Goal: Task Accomplishment & Management: Use online tool/utility

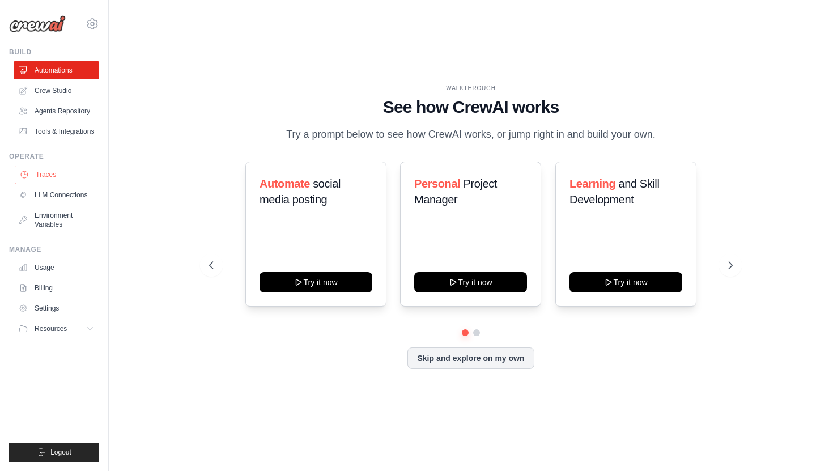
click at [70, 181] on link "Traces" at bounding box center [58, 175] width 86 height 18
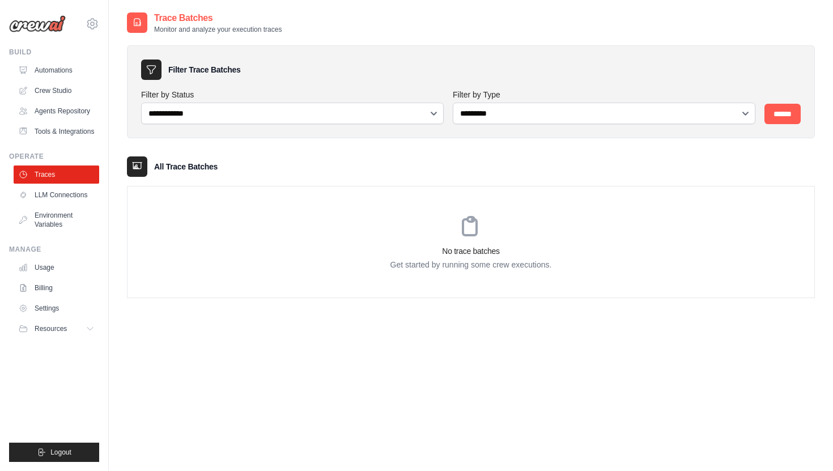
click at [71, 73] on link "Automations" at bounding box center [57, 70] width 86 height 18
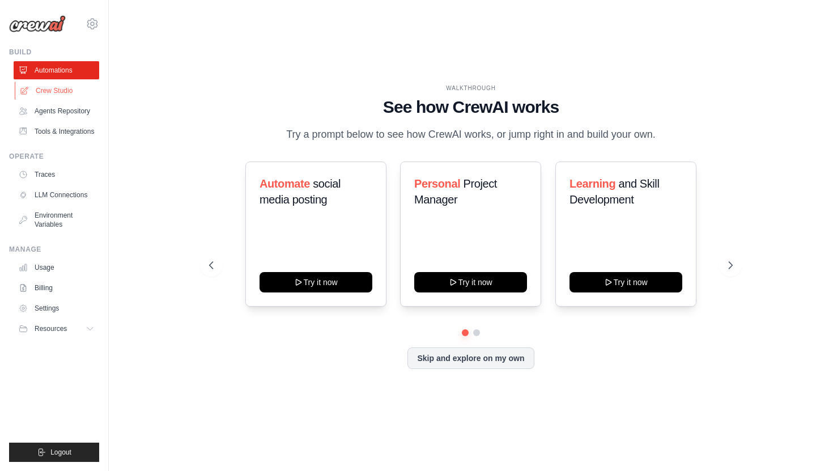
click at [61, 89] on link "Crew Studio" at bounding box center [58, 91] width 86 height 18
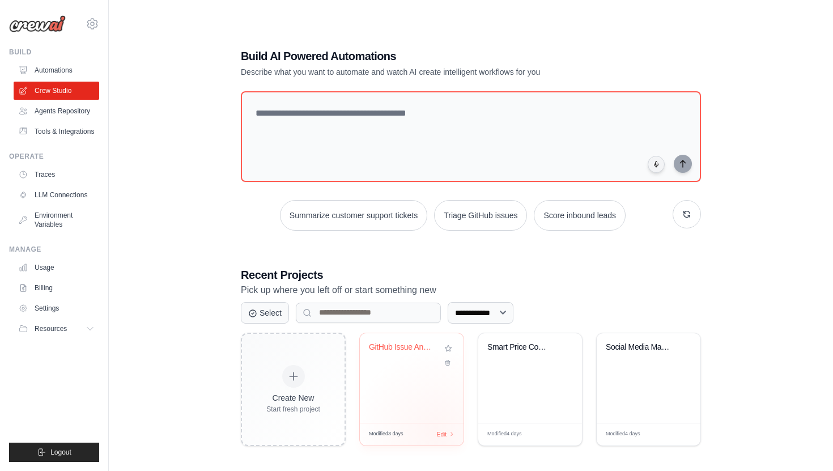
click at [436, 432] on div "Modified 3 days Edit" at bounding box center [412, 434] width 86 height 9
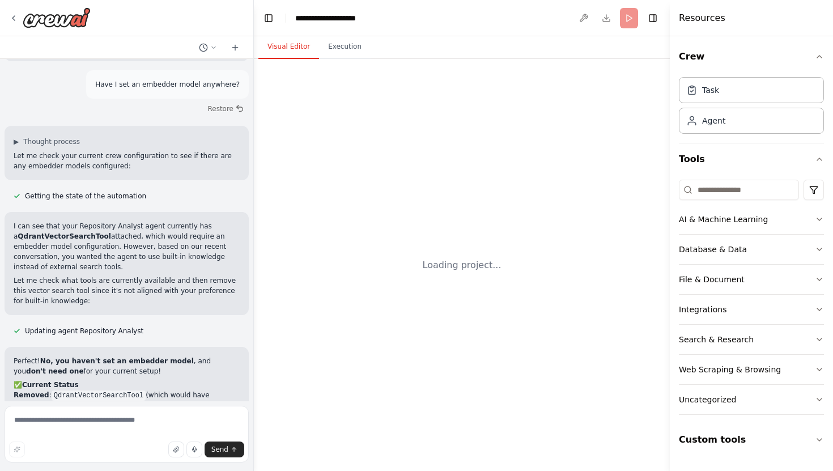
scroll to position [4885, 0]
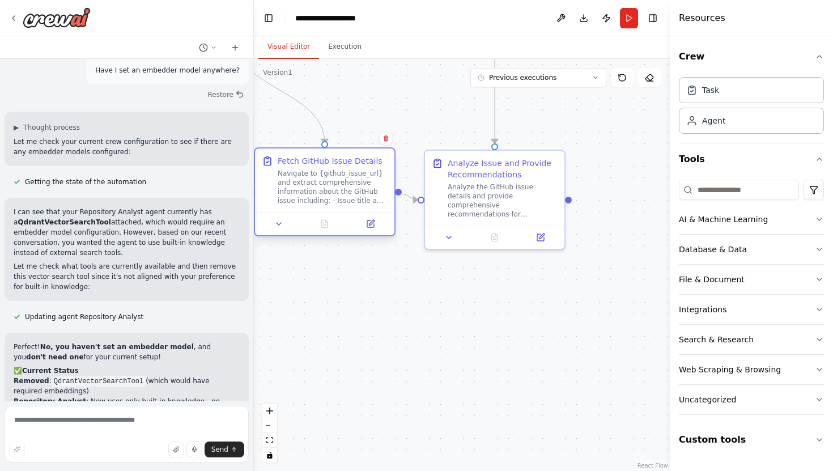
drag, startPoint x: 277, startPoint y: 205, endPoint x: 362, endPoint y: 190, distance: 86.9
click at [362, 190] on div "Navigate to {github_issue_url} and extract comprehensive information about the …" at bounding box center [333, 187] width 110 height 36
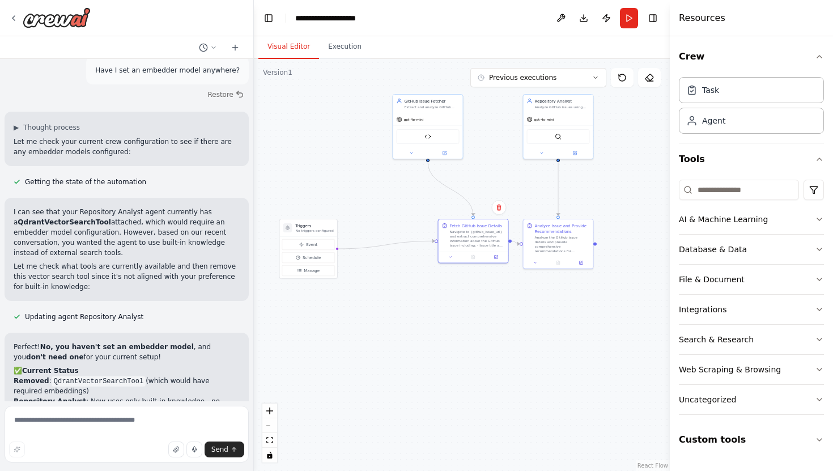
drag, startPoint x: 382, startPoint y: 154, endPoint x: 507, endPoint y: 168, distance: 126.7
click at [507, 169] on div ".deletable-edge-delete-btn { width: 20px; height: 20px; border: 0px solid #ffff…" at bounding box center [462, 265] width 416 height 412
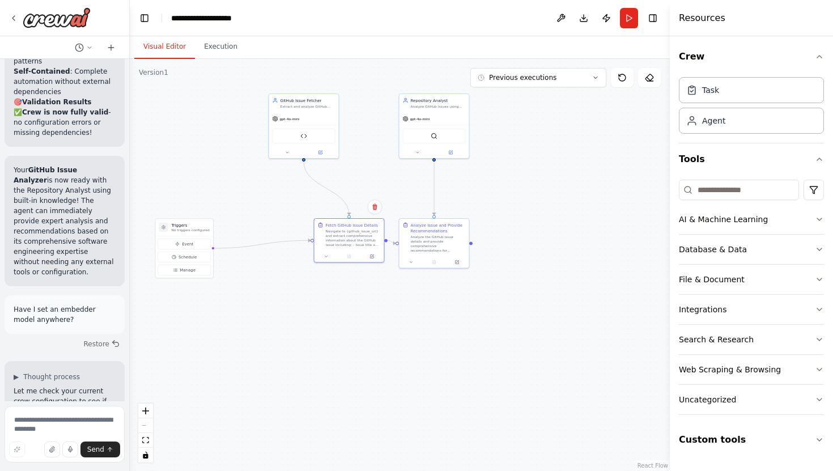
drag, startPoint x: 253, startPoint y: 222, endPoint x: 26, endPoint y: 215, distance: 227.4
click at [26, 215] on div "I want to build something, like an agent which when trigger with an input of a …" at bounding box center [65, 235] width 130 height 471
click at [306, 257] on div ".deletable-edge-delete-btn { width: 20px; height: 20px; border: 0px solid #ffff…" at bounding box center [400, 265] width 540 height 412
drag, startPoint x: 332, startPoint y: 246, endPoint x: 287, endPoint y: 252, distance: 45.8
click at [287, 252] on div "Fetch GitHub Issue Details Navigate to {github_issue_url} and extract comprehen…" at bounding box center [304, 239] width 70 height 32
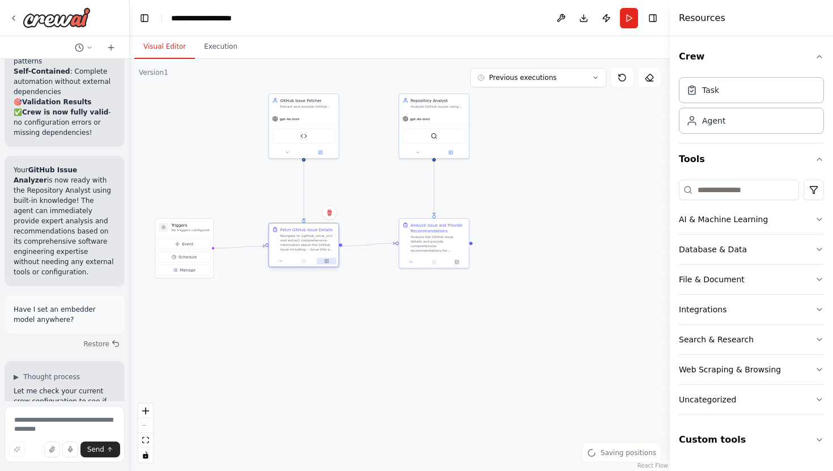
click at [327, 261] on icon at bounding box center [327, 260] width 3 height 3
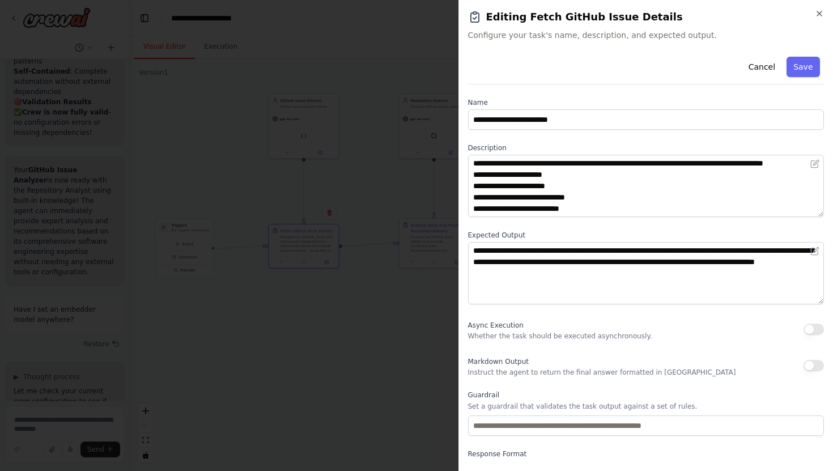
scroll to position [41, 0]
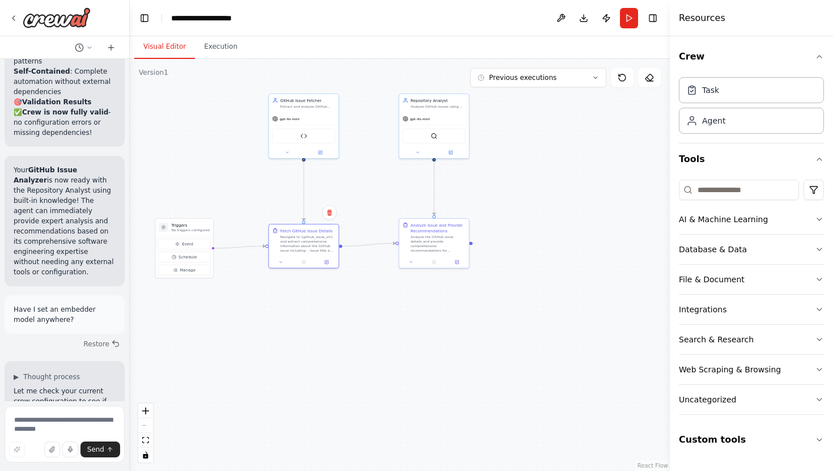
click at [267, 111] on div ".deletable-edge-delete-btn { width: 20px; height: 20px; border: 0px solid #ffff…" at bounding box center [400, 265] width 540 height 412
click at [327, 151] on button at bounding box center [320, 151] width 32 height 7
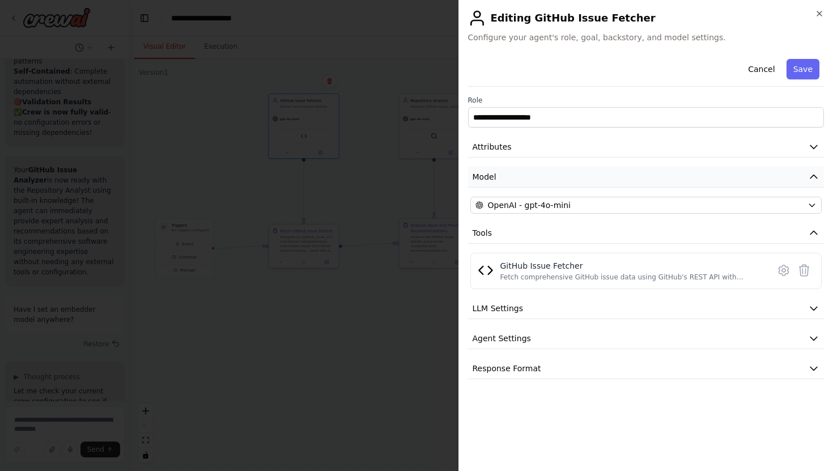
click at [546, 168] on button "Model" at bounding box center [646, 177] width 357 height 21
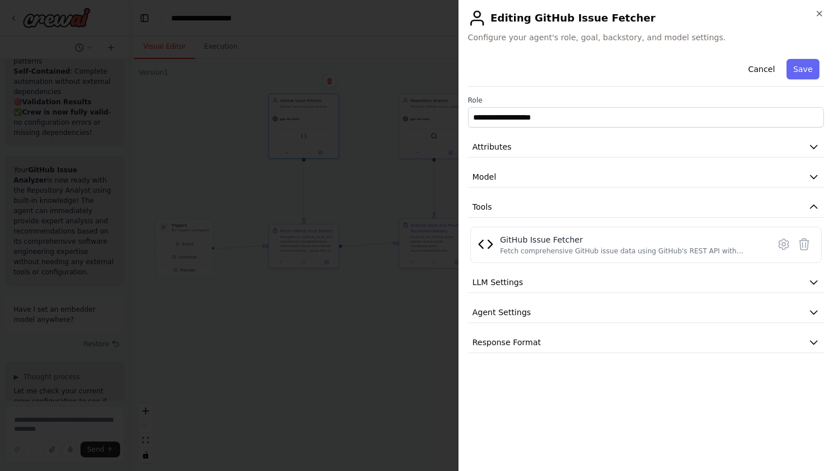
click at [546, 161] on div "**********" at bounding box center [646, 203] width 357 height 299
click at [546, 149] on button "Attributes" at bounding box center [646, 147] width 357 height 21
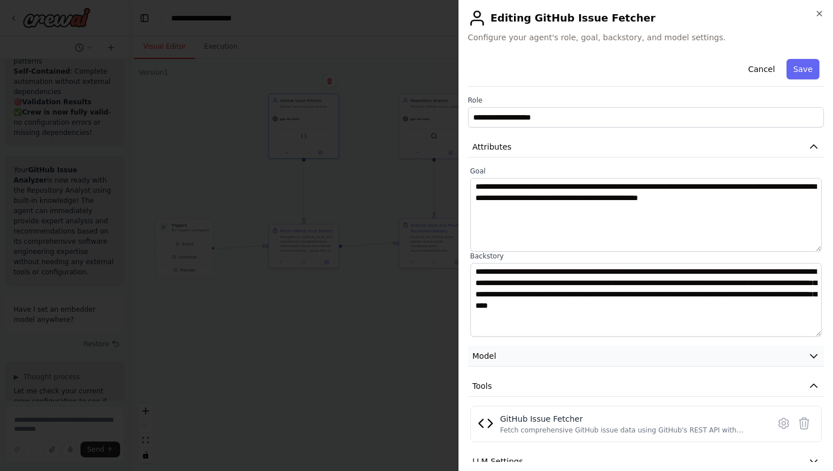
click at [524, 361] on button "Model" at bounding box center [646, 356] width 357 height 21
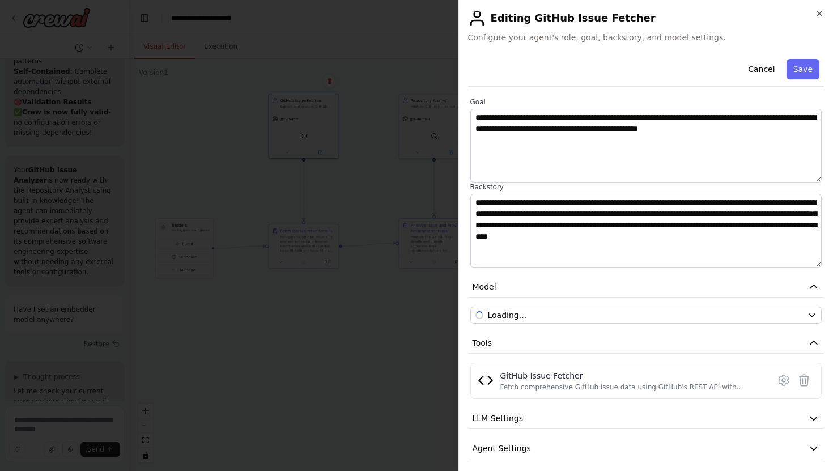
scroll to position [105, 0]
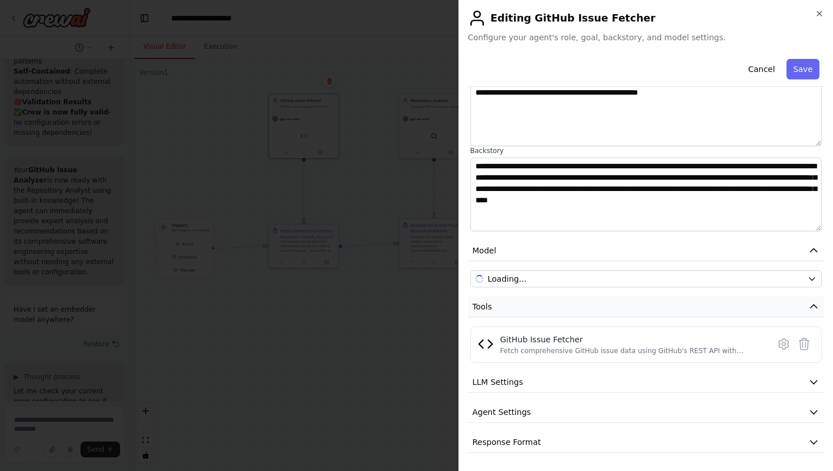
click at [573, 309] on button "Tools" at bounding box center [646, 307] width 357 height 21
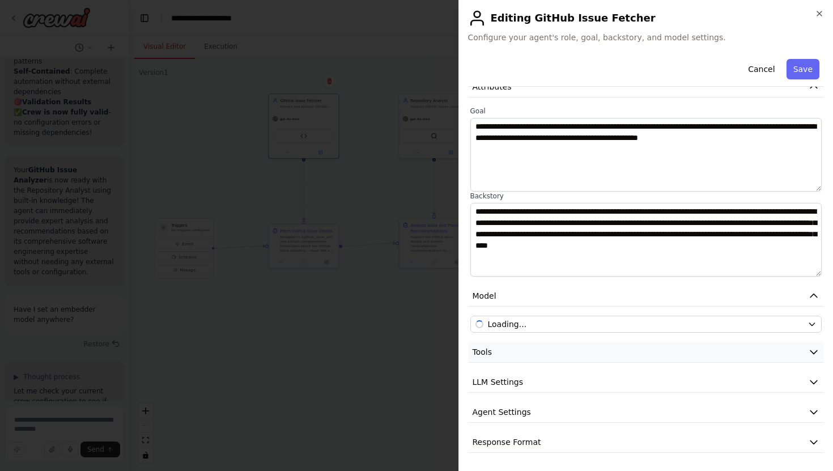
scroll to position [60, 0]
click at [565, 342] on button "Tools" at bounding box center [646, 352] width 357 height 21
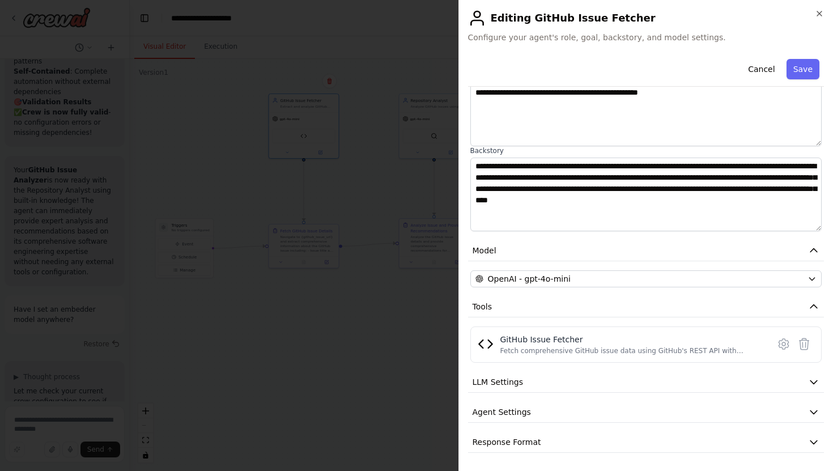
click at [545, 400] on div "**********" at bounding box center [646, 201] width 357 height 504
click at [545, 410] on button "Agent Settings" at bounding box center [646, 412] width 357 height 21
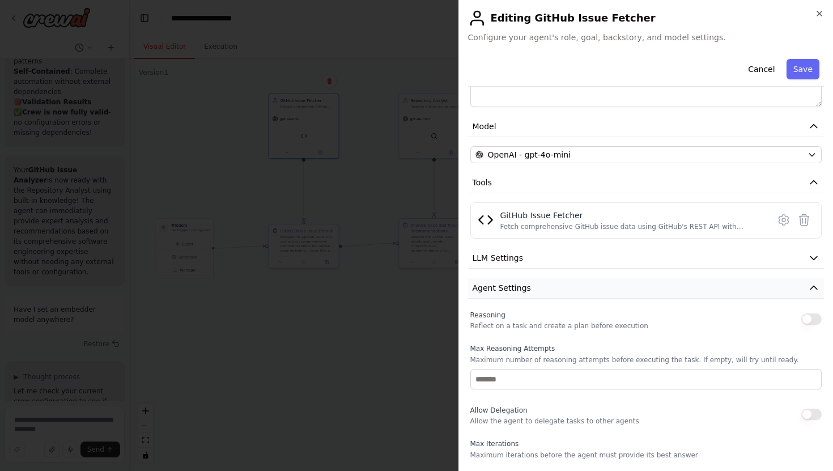
scroll to position [409, 0]
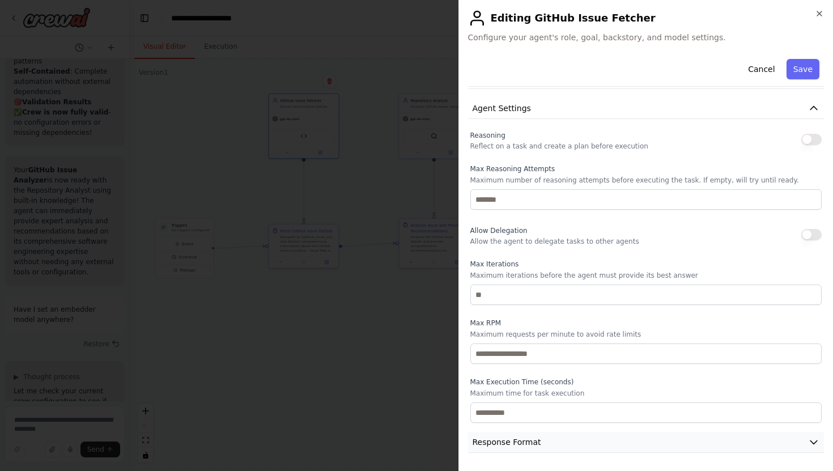
click at [537, 441] on span "Response Format" at bounding box center [507, 442] width 69 height 11
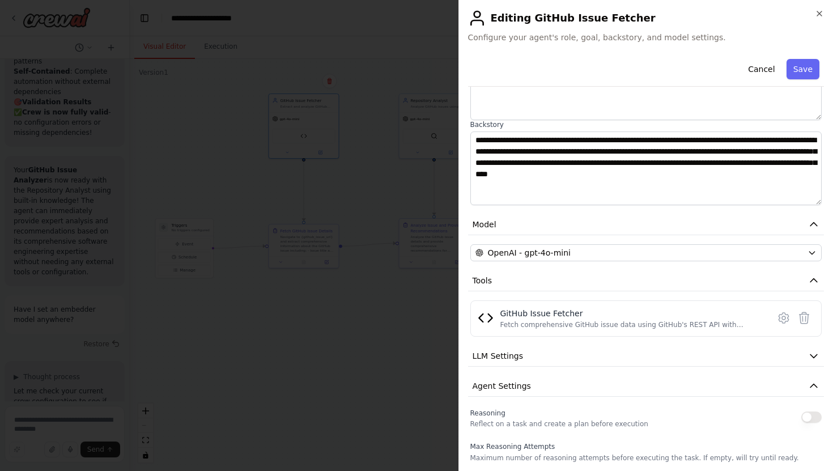
scroll to position [0, 0]
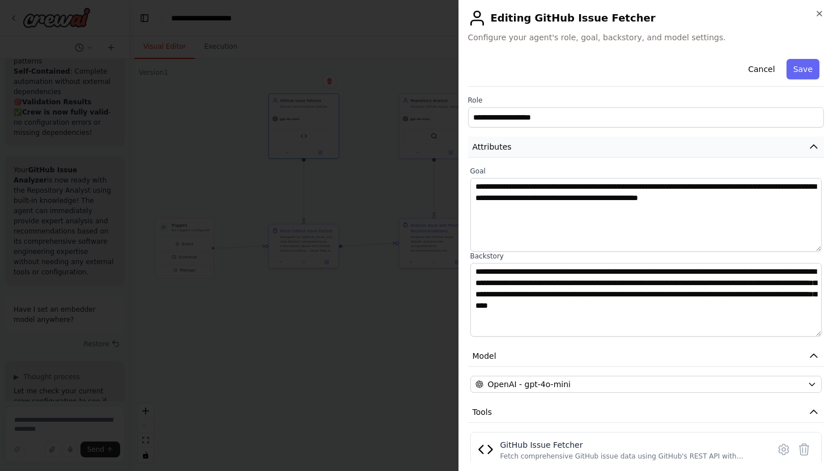
click at [809, 152] on icon "button" at bounding box center [813, 146] width 11 height 11
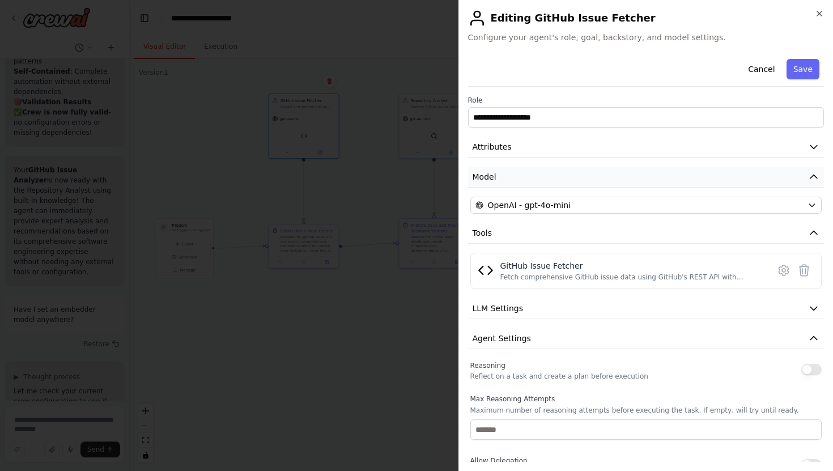
click at [808, 173] on icon "button" at bounding box center [813, 176] width 11 height 11
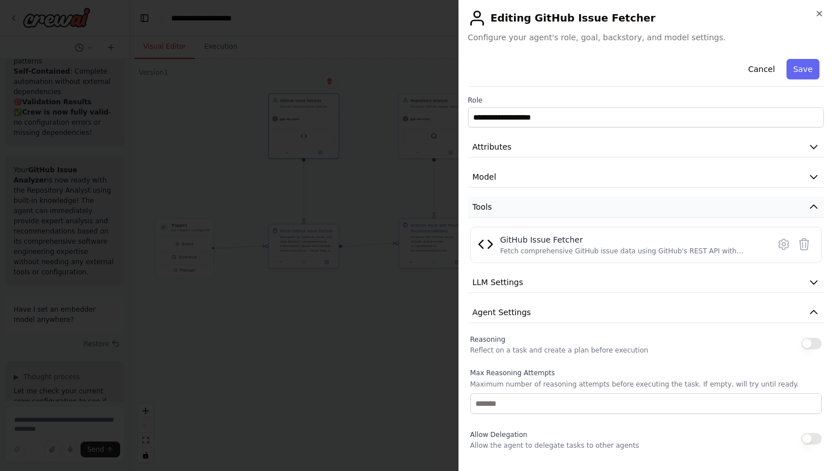
click at [807, 206] on button "Tools" at bounding box center [646, 207] width 357 height 21
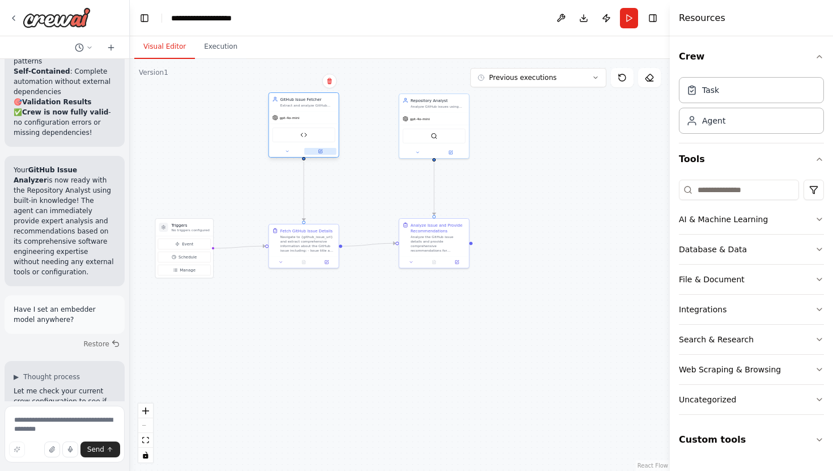
click at [320, 149] on icon at bounding box center [320, 151] width 5 height 5
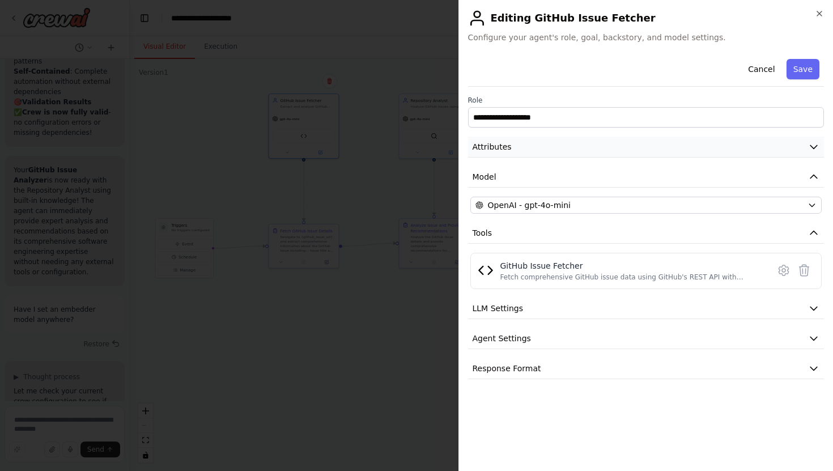
click at [526, 155] on button "Attributes" at bounding box center [646, 147] width 357 height 21
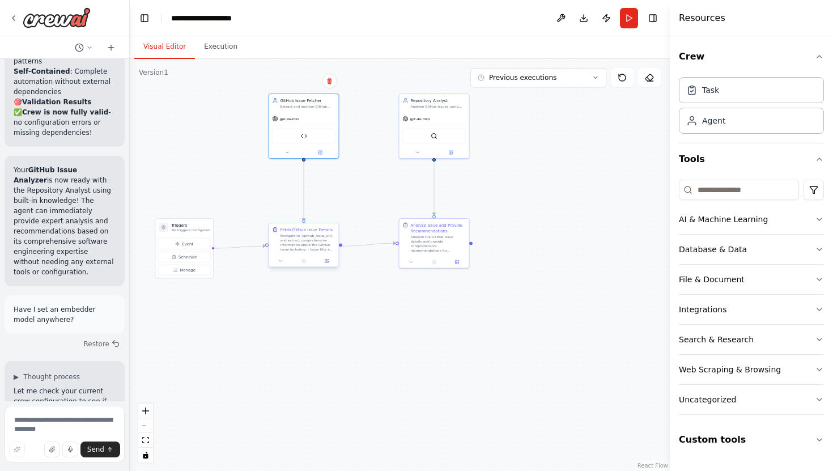
click at [327, 256] on div at bounding box center [304, 261] width 70 height 12
click at [327, 258] on button at bounding box center [326, 261] width 19 height 7
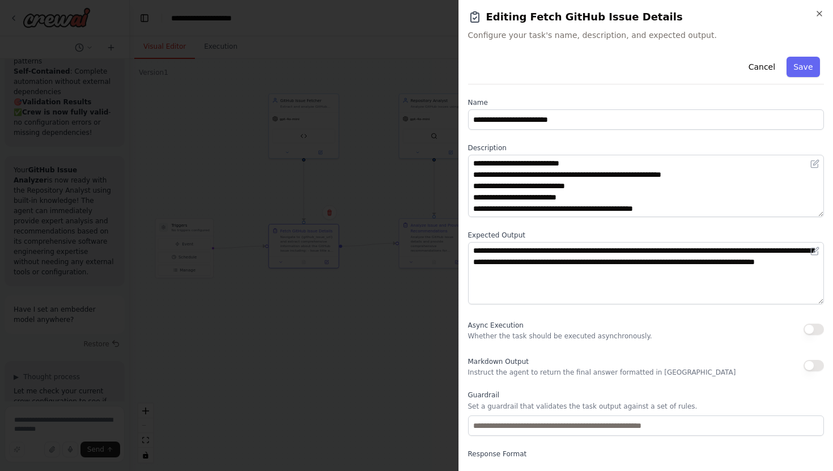
scroll to position [57, 0]
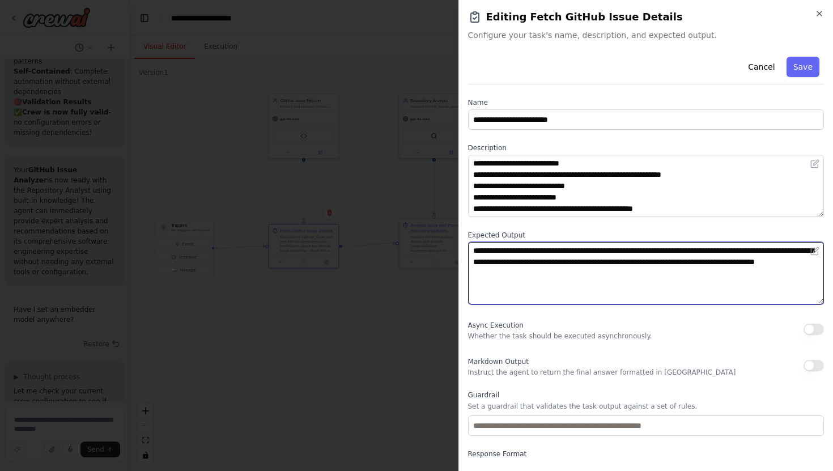
drag, startPoint x: 686, startPoint y: 281, endPoint x: 460, endPoint y: 244, distance: 228.6
click at [460, 244] on div "**********" at bounding box center [646, 235] width 375 height 471
click at [626, 268] on textarea "**********" at bounding box center [646, 273] width 357 height 62
drag, startPoint x: 627, startPoint y: 273, endPoint x: 438, endPoint y: 242, distance: 191.4
click at [438, 242] on body "I want to build something, like an agent which when trigger with an input of a …" at bounding box center [416, 235] width 833 height 471
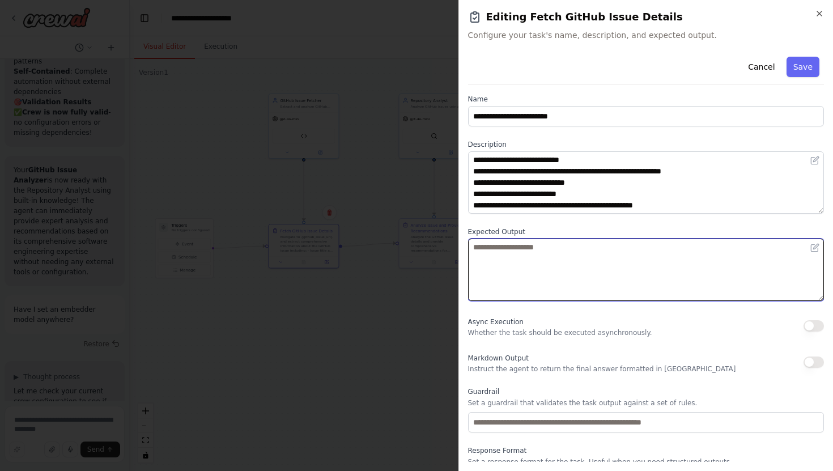
scroll to position [0, 0]
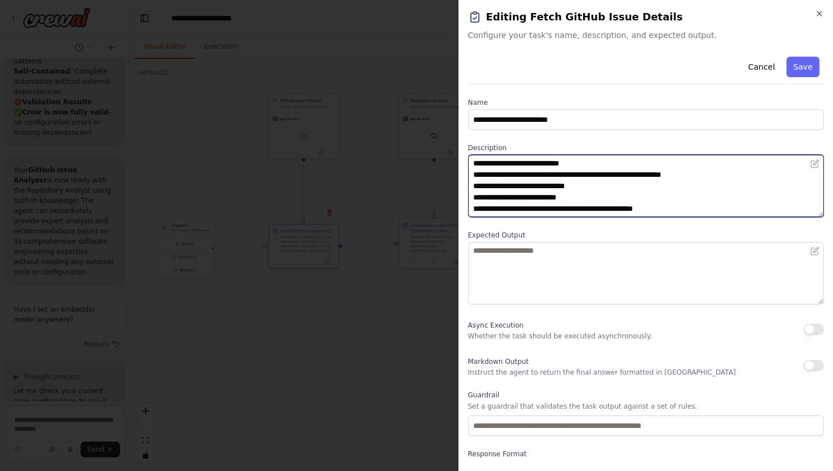
click at [532, 174] on textarea "**********" at bounding box center [646, 186] width 357 height 62
click at [688, 206] on textarea "**********" at bounding box center [646, 186] width 357 height 62
type textarea "**********"
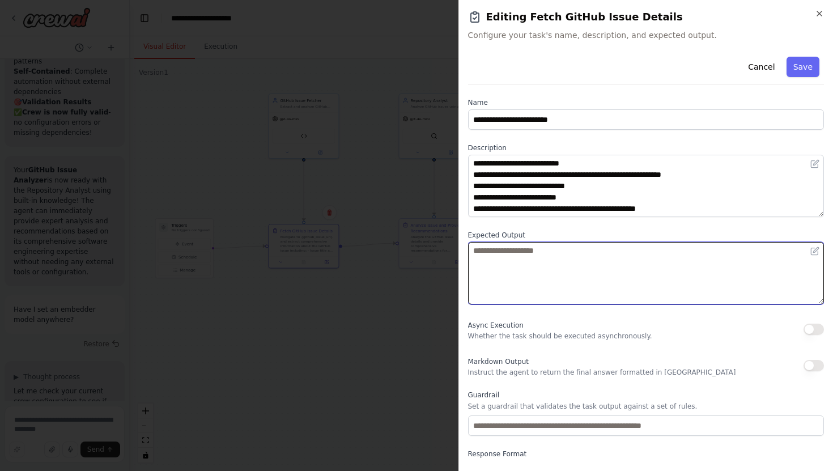
click at [604, 264] on textarea at bounding box center [646, 273] width 357 height 62
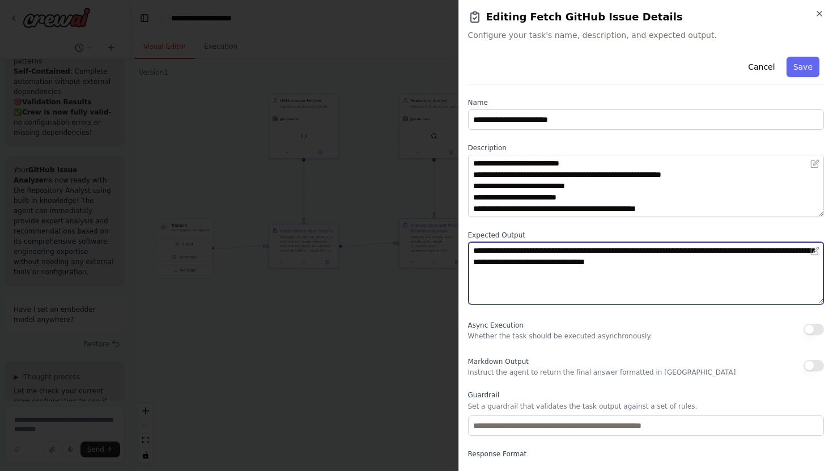
click at [789, 251] on textarea "**********" at bounding box center [646, 273] width 357 height 62
click at [764, 261] on textarea "**********" at bounding box center [646, 273] width 357 height 62
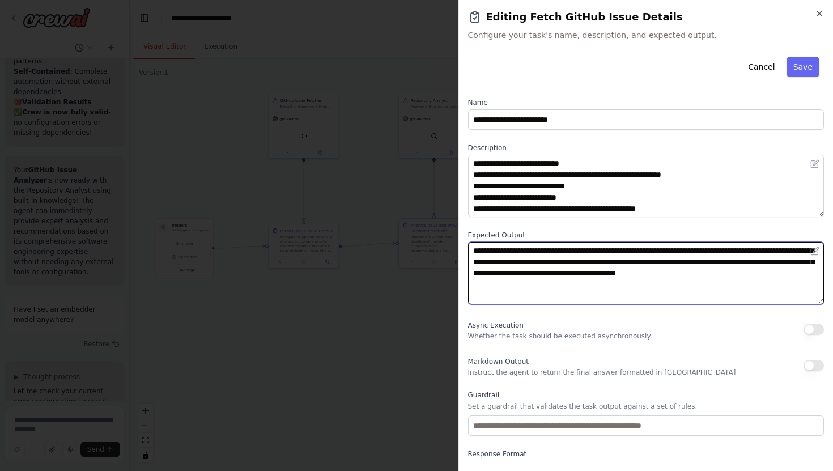
scroll to position [41, 0]
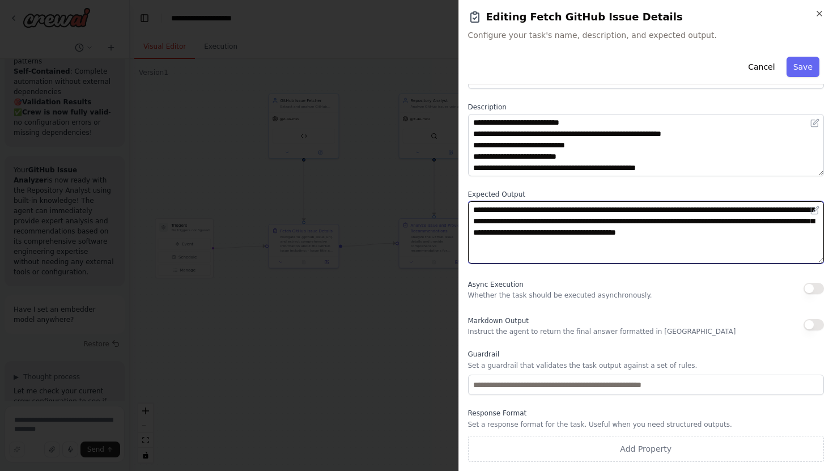
type textarea "**********"
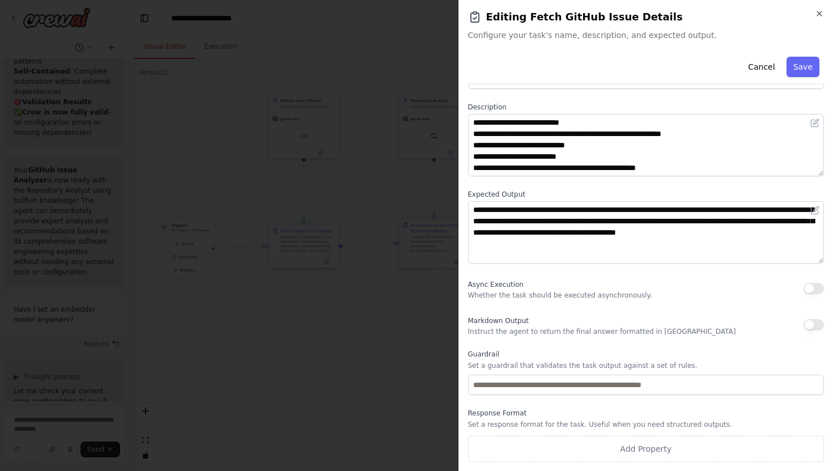
click at [626, 367] on p "Set a guardrail that validates the task output against a set of rules." at bounding box center [646, 365] width 357 height 9
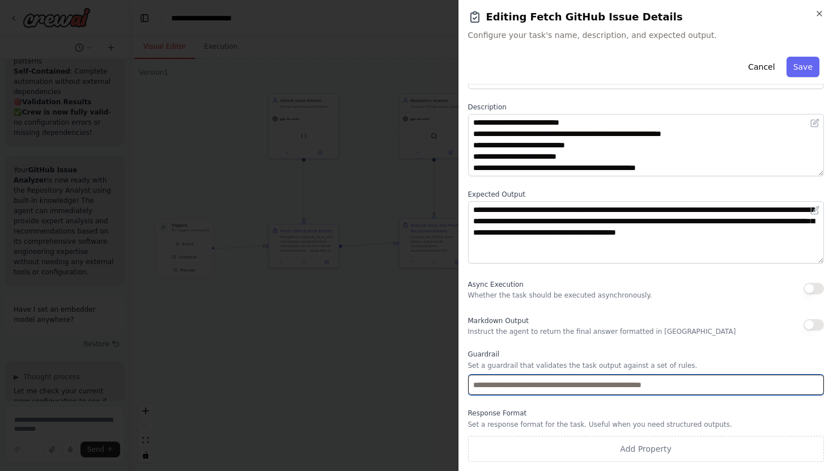
click at [625, 375] on input "text" at bounding box center [646, 385] width 357 height 20
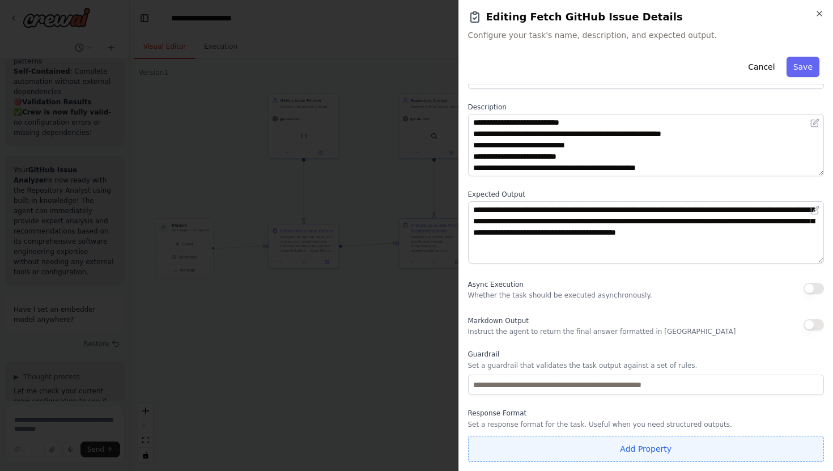
click at [589, 461] on button "Add Property" at bounding box center [646, 449] width 357 height 26
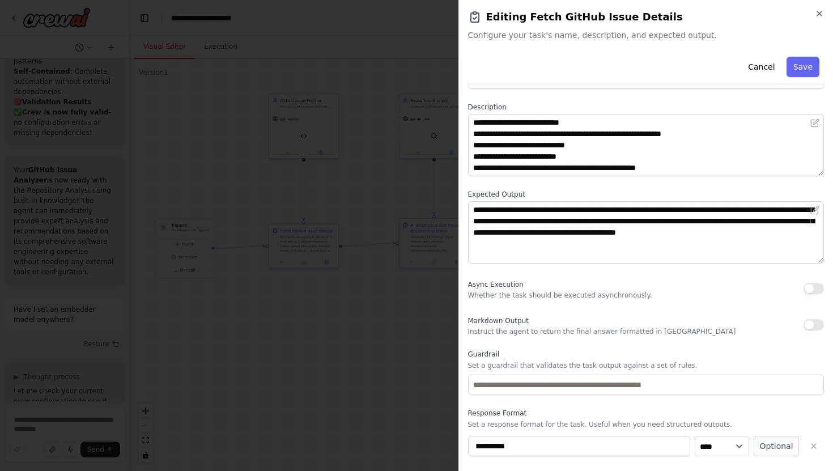
scroll to position [70, 0]
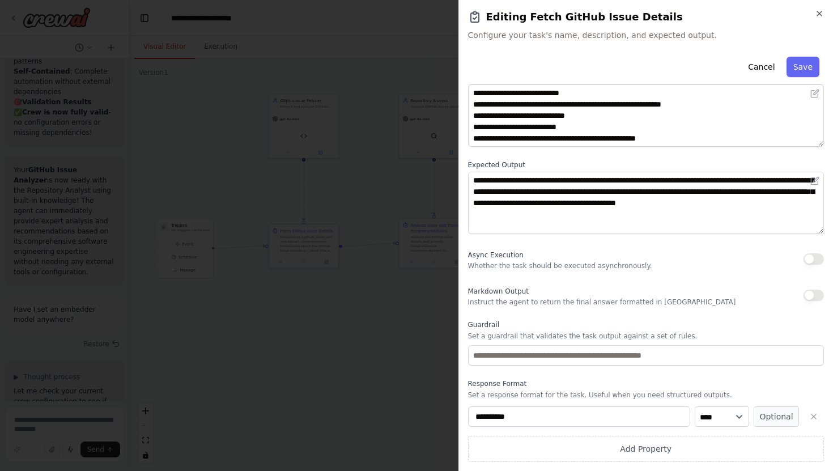
click at [532, 418] on input "**********" at bounding box center [579, 417] width 223 height 20
type input "*****"
click at [714, 415] on select "**** ******* ******* **** ******" at bounding box center [722, 417] width 54 height 20
click at [695, 407] on select "**** ******* ******* **** ******" at bounding box center [722, 417] width 54 height 20
click at [774, 413] on button "Optional" at bounding box center [776, 417] width 45 height 20
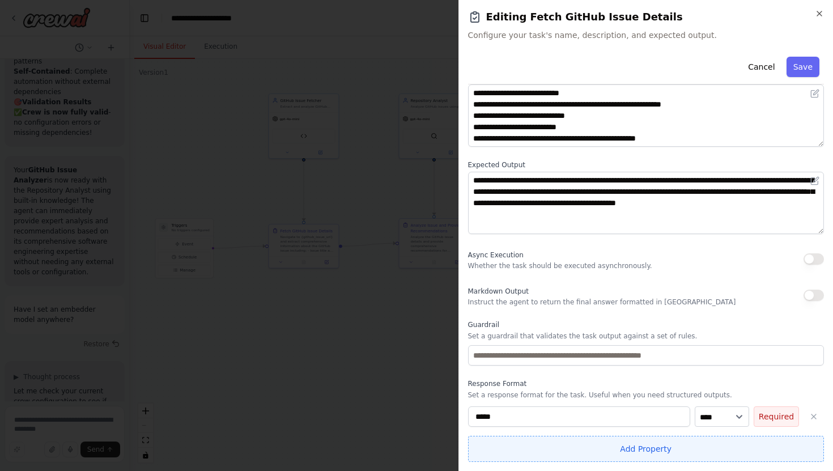
click at [692, 441] on button "Add Property" at bounding box center [646, 449] width 357 height 26
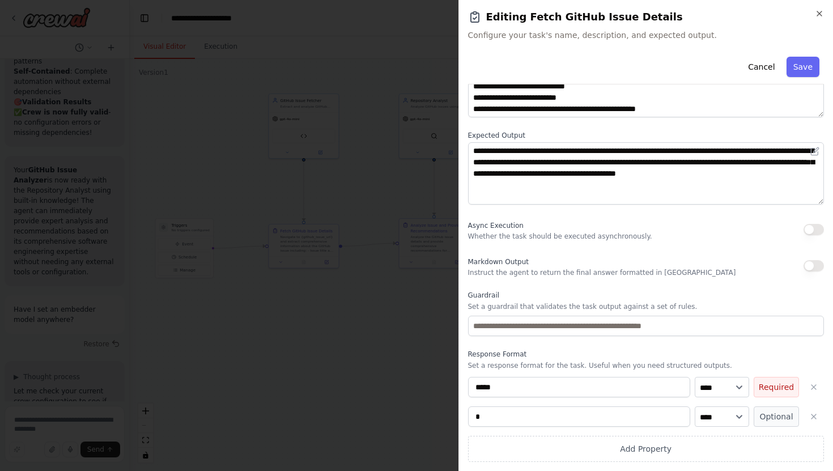
scroll to position [100, 0]
type input "****"
click at [729, 410] on select "**** ******* ******* **** ******" at bounding box center [722, 417] width 54 height 20
select select "*****"
click at [695, 407] on select "**** ******* ******* **** ******" at bounding box center [722, 417] width 54 height 20
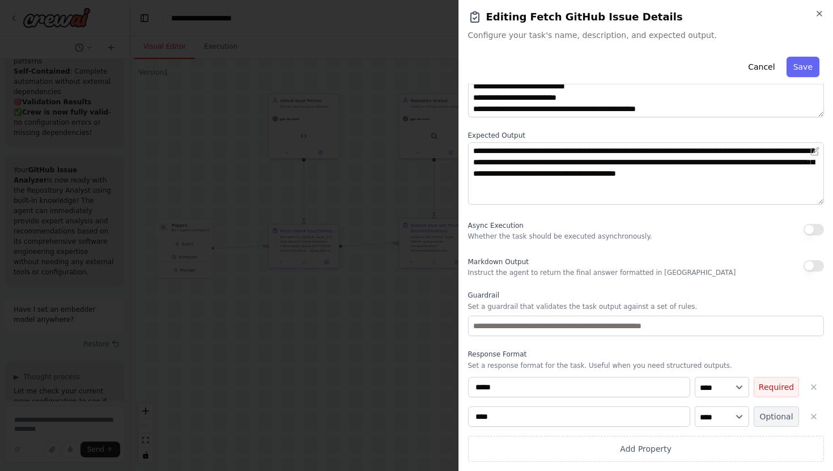
click at [772, 417] on button "Optional" at bounding box center [776, 417] width 45 height 20
click at [799, 81] on div "Cancel Save" at bounding box center [646, 68] width 357 height 32
click at [799, 67] on button "Save" at bounding box center [803, 67] width 33 height 20
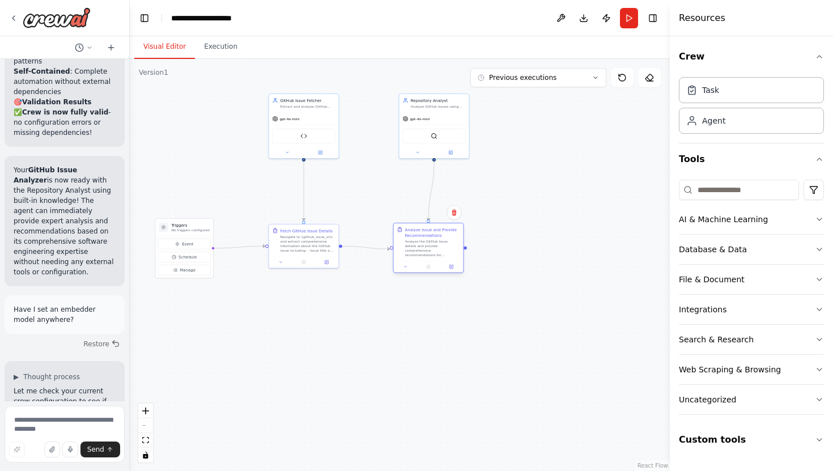
drag, startPoint x: 452, startPoint y: 235, endPoint x: 449, endPoint y: 241, distance: 6.6
click at [449, 241] on div "Analyze the GitHub issue details and provide comprehensive recommendations for …" at bounding box center [432, 248] width 55 height 18
click at [446, 243] on div "Analyze the GitHub issue details and provide comprehensive recommendations for …" at bounding box center [438, 248] width 55 height 18
click at [631, 15] on button "Run" at bounding box center [629, 18] width 18 height 20
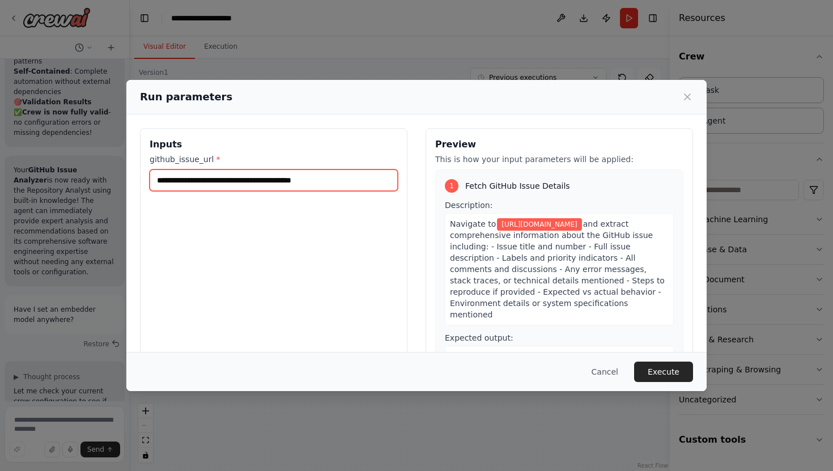
click at [355, 175] on input "**********" at bounding box center [274, 181] width 248 height 22
paste input "text"
type input "**********"
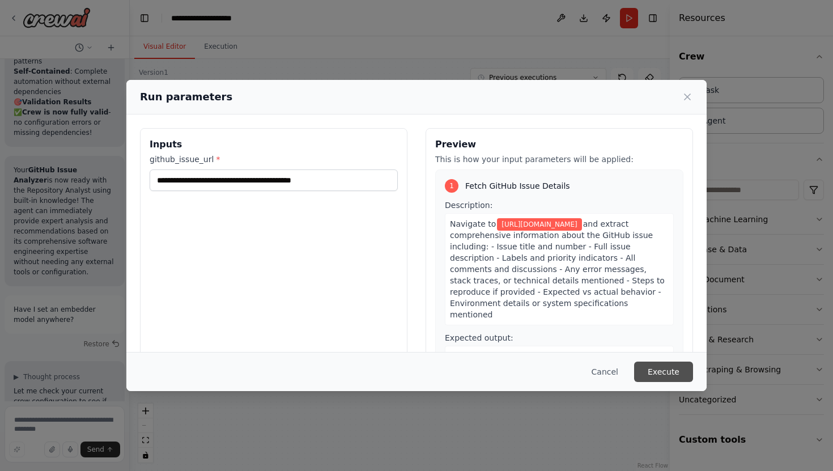
click at [657, 377] on button "Execute" at bounding box center [663, 372] width 59 height 20
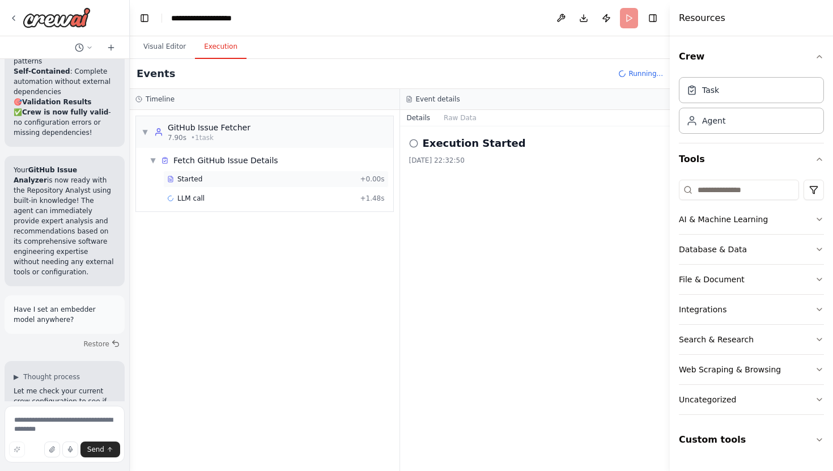
click at [307, 181] on div "Started" at bounding box center [261, 179] width 188 height 9
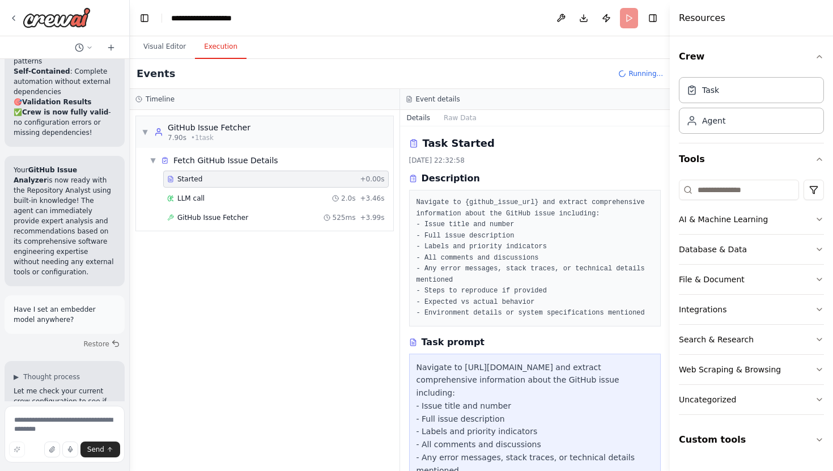
scroll to position [199, 0]
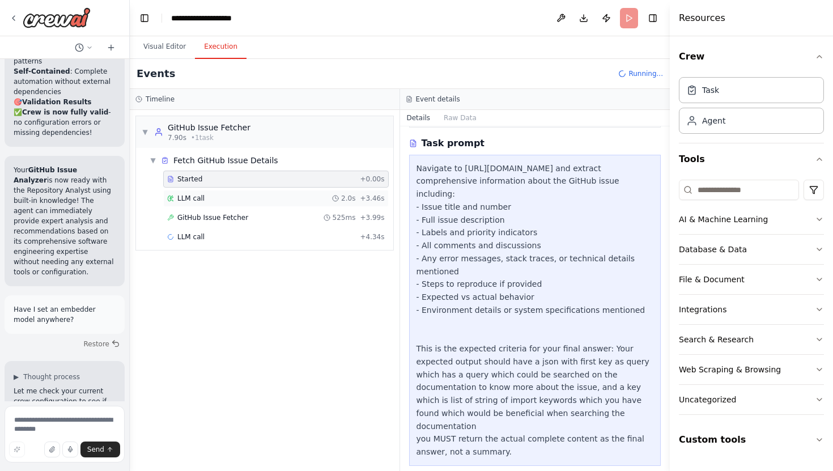
click at [323, 199] on div "LLM call 2.0s + 3.46s" at bounding box center [276, 198] width 218 height 9
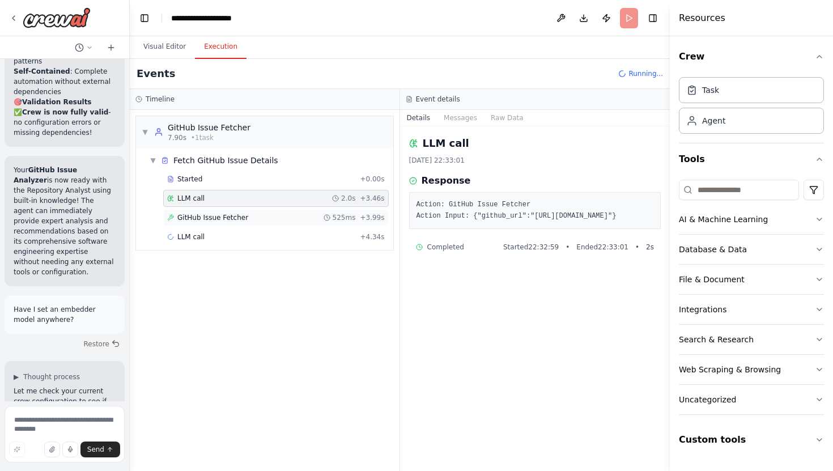
click at [326, 220] on div "GitHub Issue Fetcher 525ms + 3.99s" at bounding box center [276, 217] width 218 height 9
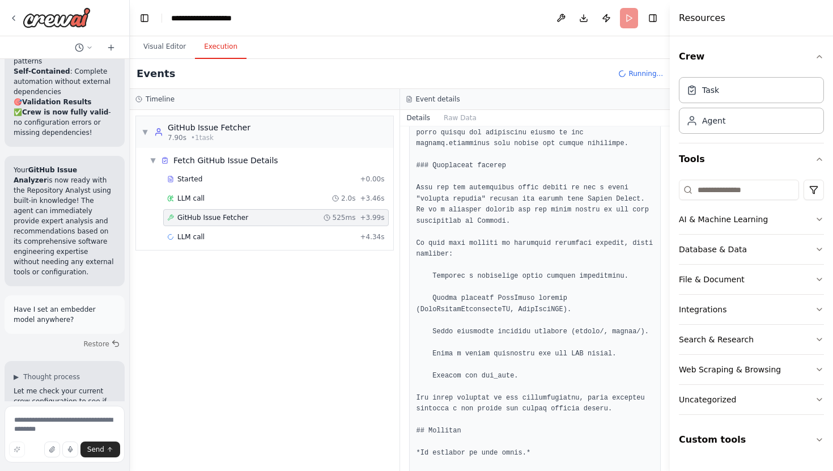
scroll to position [4354, 0]
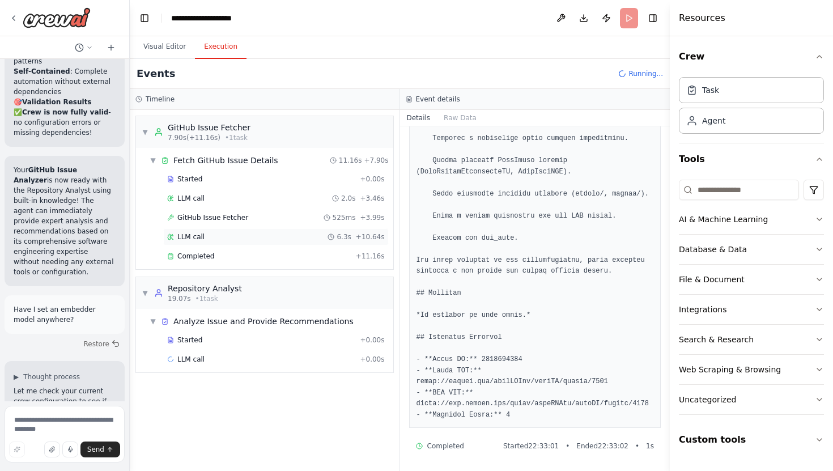
click at [325, 228] on div "LLM call 6.3s + 10.64s" at bounding box center [276, 236] width 226 height 17
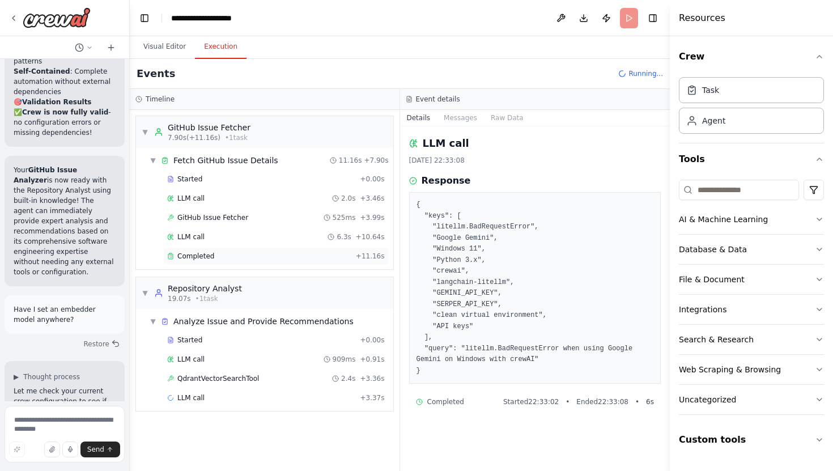
click at [372, 254] on span "+ 11.16s" at bounding box center [370, 256] width 29 height 9
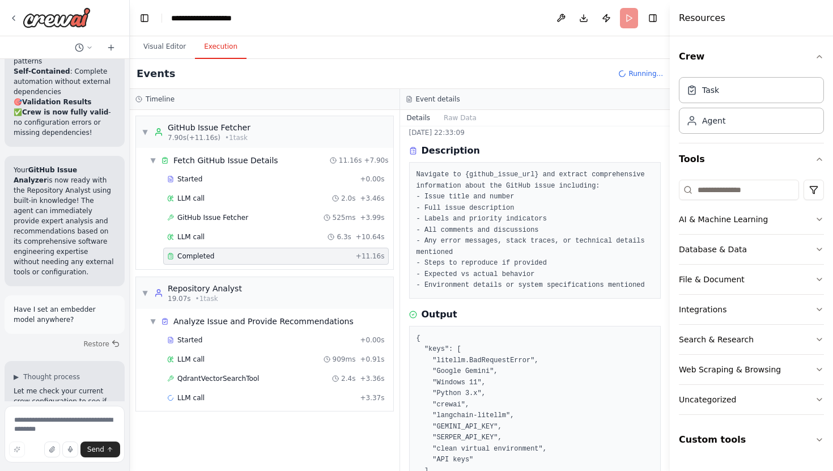
scroll to position [92, 0]
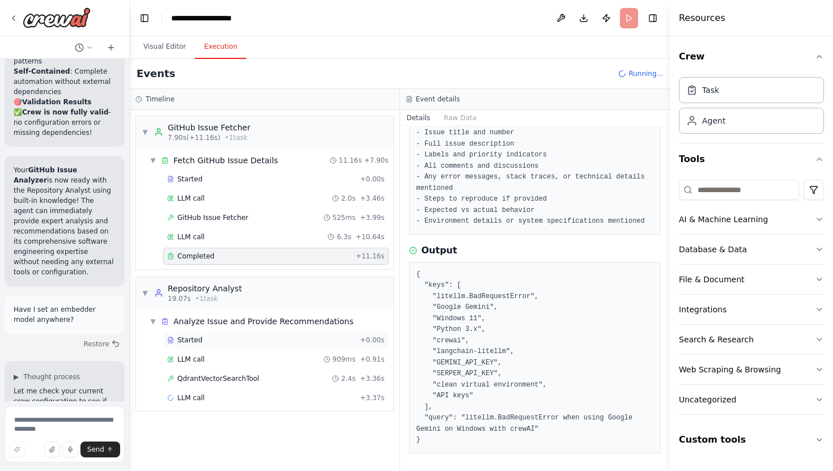
click at [362, 337] on div "Started + 0.00s" at bounding box center [276, 340] width 218 height 9
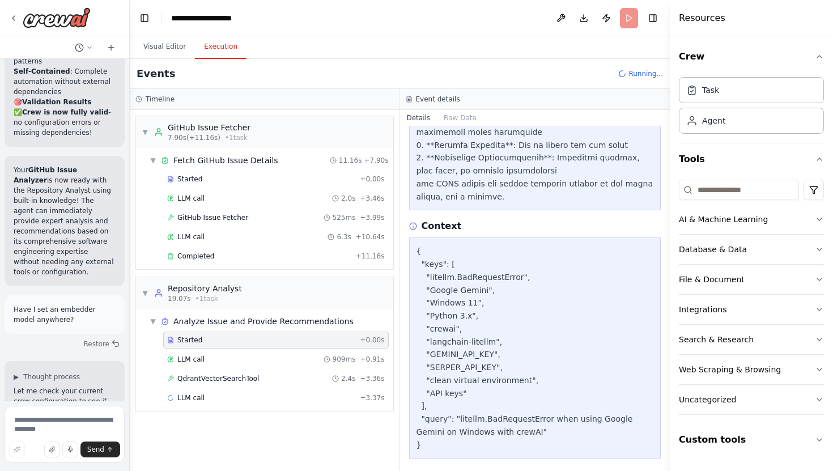
scroll to position [501, 0]
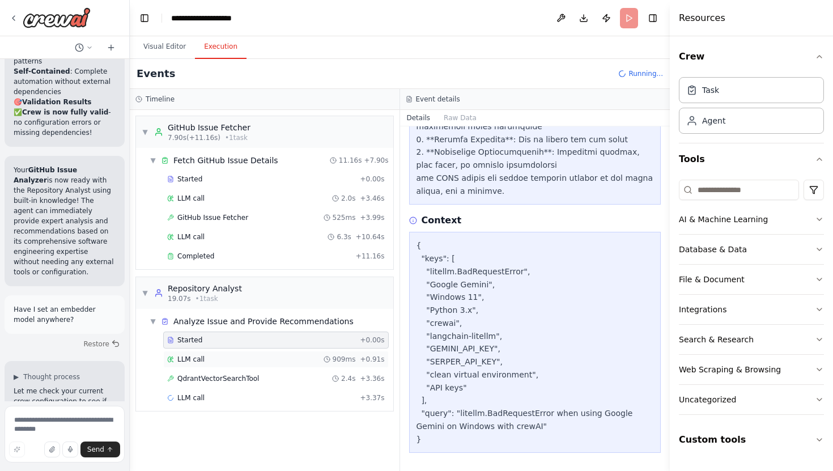
click at [332, 365] on div "LLM call 909ms + 0.91s" at bounding box center [276, 359] width 226 height 17
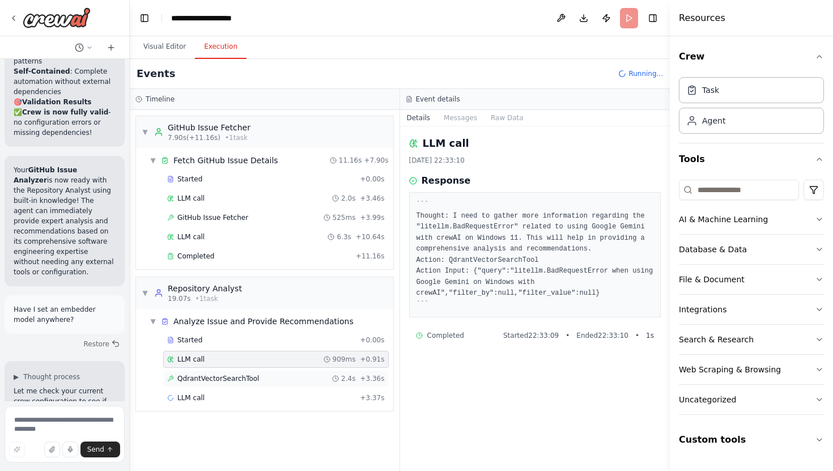
click at [294, 386] on div "QdrantVectorSearchTool 2.4s + 3.36s" at bounding box center [276, 378] width 226 height 17
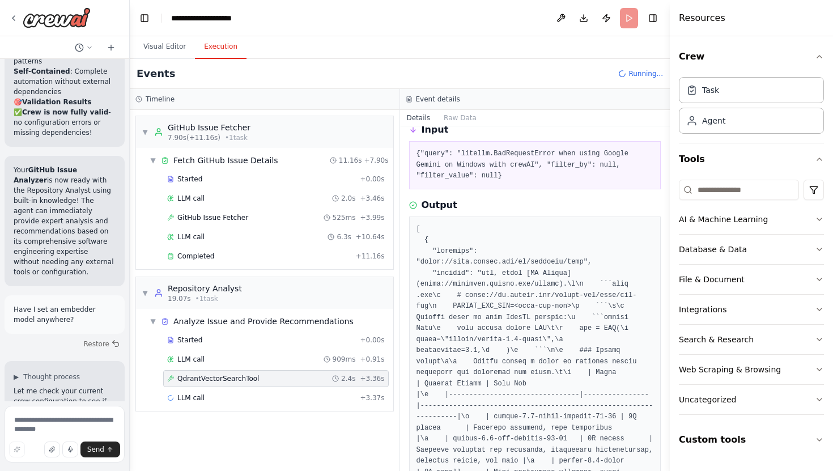
scroll to position [0, 0]
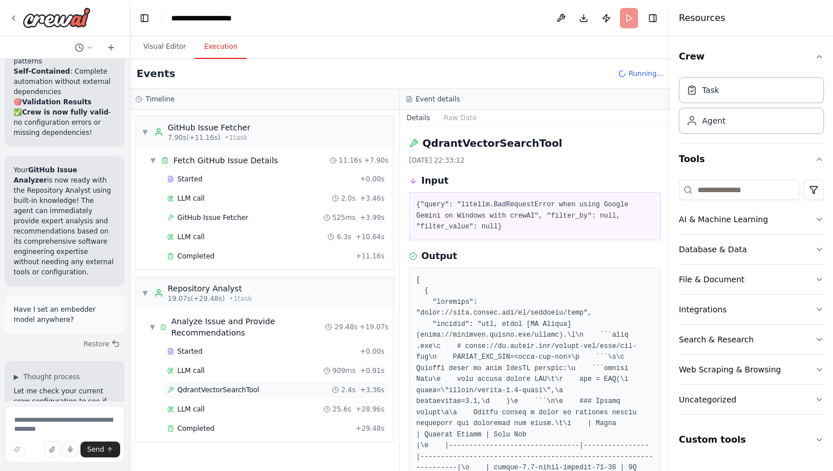
click at [315, 387] on div "QdrantVectorSearchTool 2.4s + 3.36s" at bounding box center [276, 390] width 218 height 9
click at [317, 414] on div "LLM call 25.6s + 28.96s" at bounding box center [276, 409] width 226 height 17
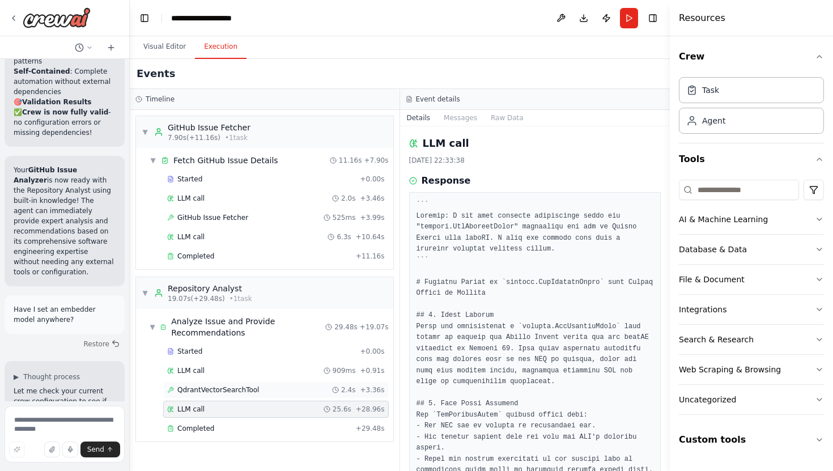
click at [363, 382] on div "QdrantVectorSearchTool 2.4s + 3.36s" at bounding box center [276, 390] width 226 height 17
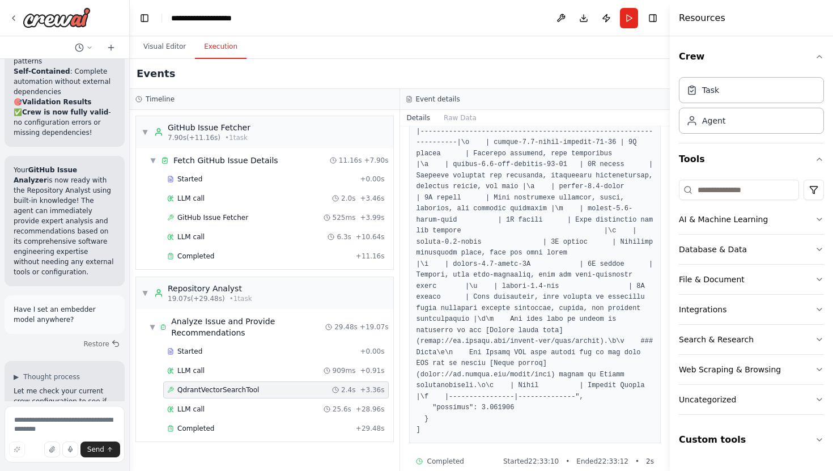
scroll to position [340, 0]
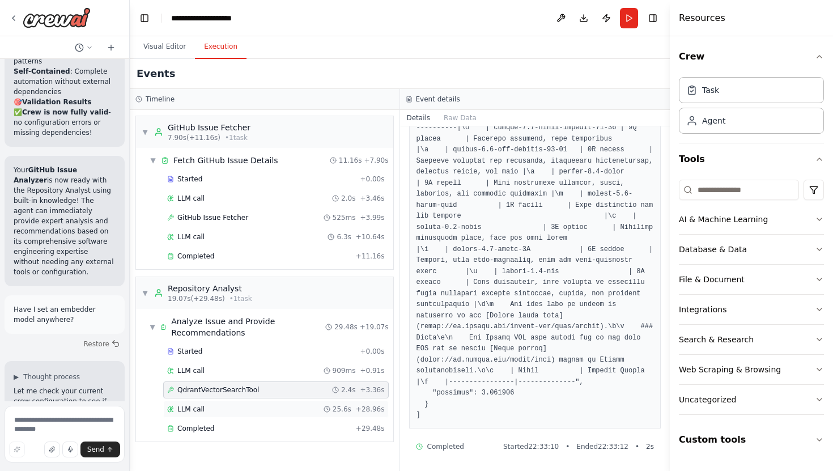
click at [186, 413] on span "LLM call" at bounding box center [190, 409] width 27 height 9
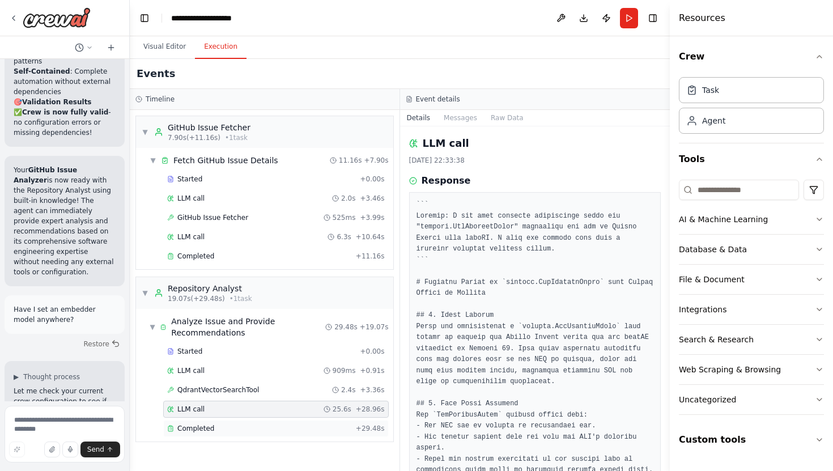
click at [193, 433] on div "Completed + 29.48s" at bounding box center [276, 428] width 226 height 17
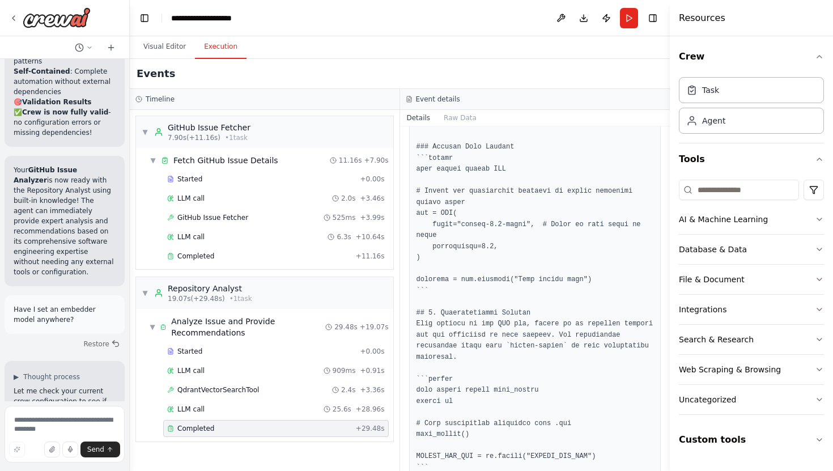
scroll to position [1253, 0]
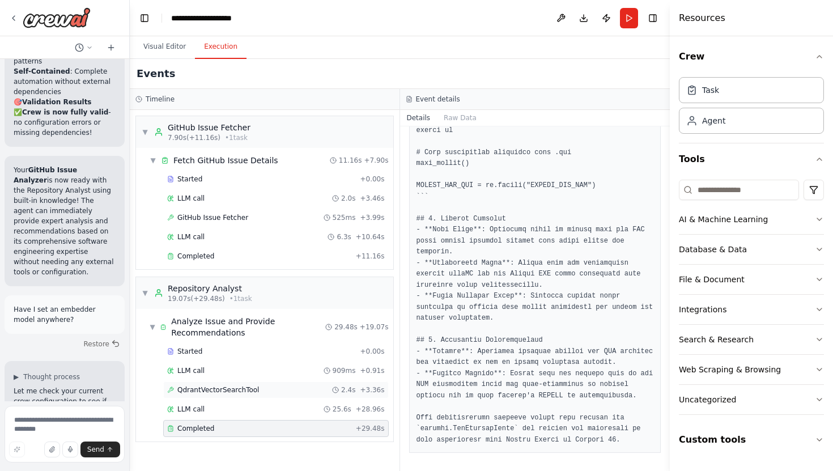
click at [299, 389] on div "QdrantVectorSearchTool 2.4s + 3.36s" at bounding box center [276, 390] width 218 height 9
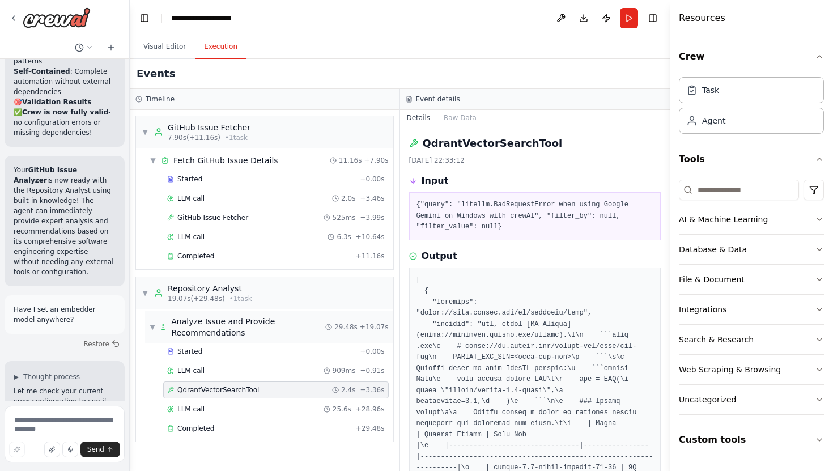
click at [289, 334] on span "Analyze Issue and Provide Recommendations" at bounding box center [248, 327] width 154 height 23
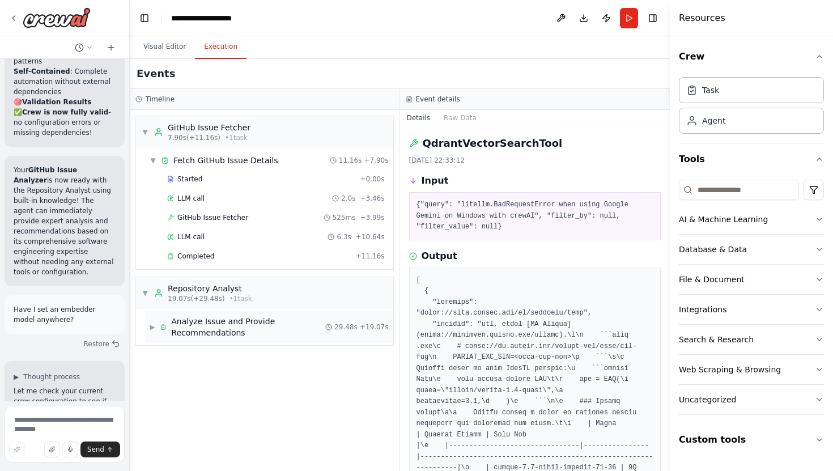
click at [289, 334] on span "Analyze Issue and Provide Recommendations" at bounding box center [248, 327] width 154 height 23
